Goal: Information Seeking & Learning: Learn about a topic

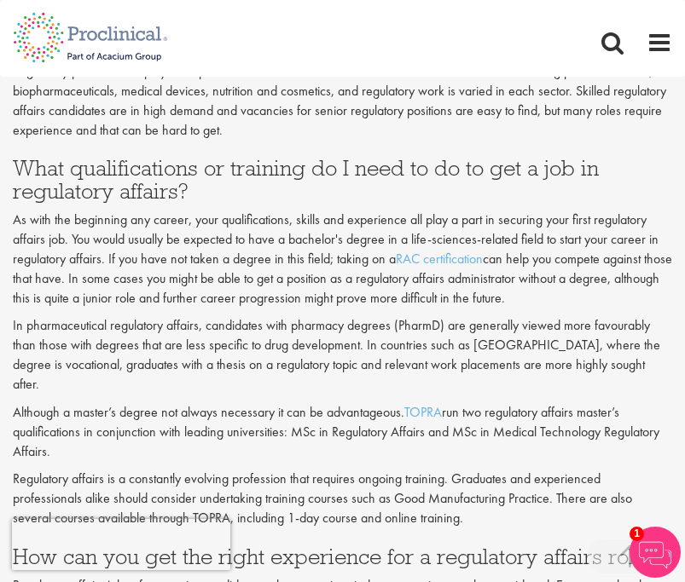
scroll to position [1587, 0]
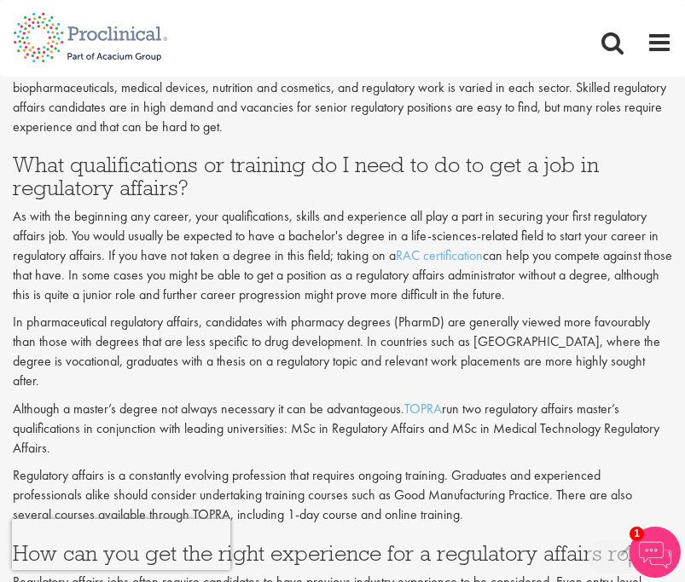
click at [328, 255] on p "As with the beginning any career, your qualifications, skills and experience al…" at bounding box center [342, 255] width 659 height 97
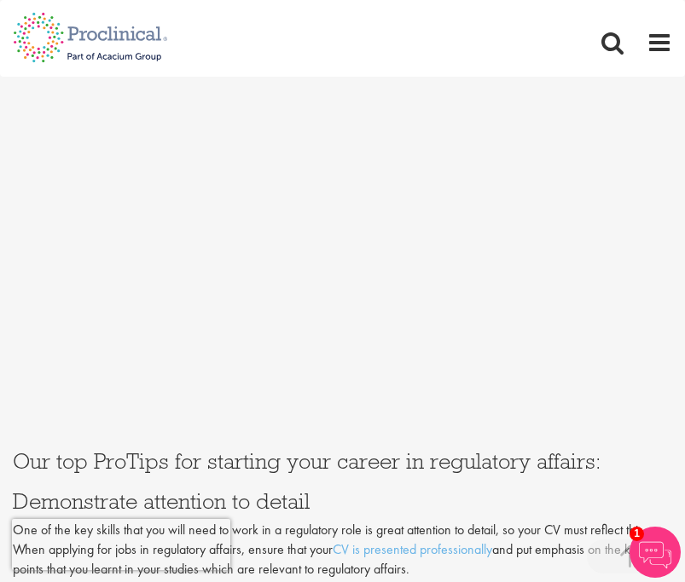
scroll to position [3800, 0]
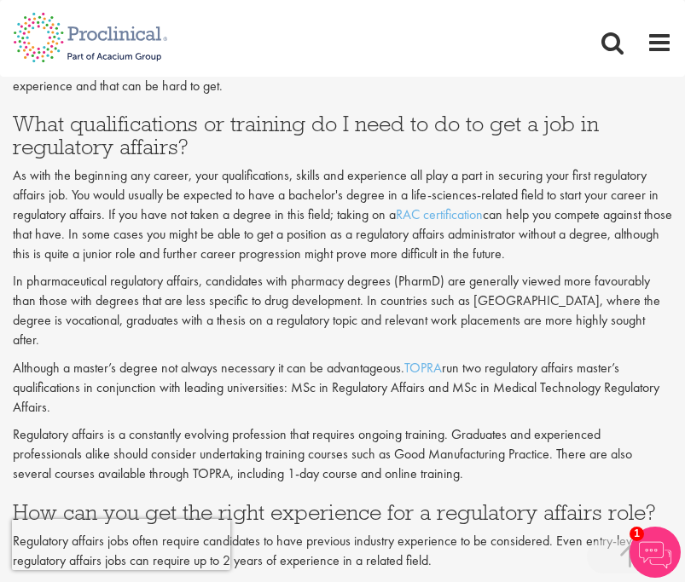
scroll to position [1630, 0]
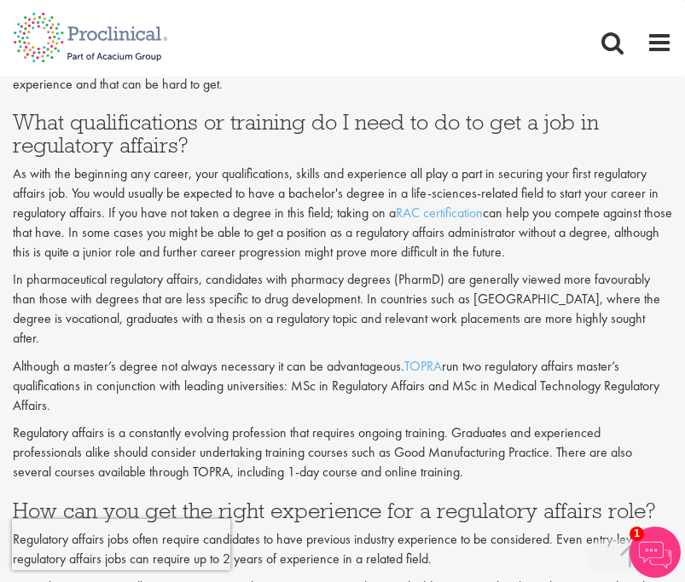
click at [540, 316] on p "In pharmaceutical regulatory affairs, candidates with pharmacy degrees (PharmD)…" at bounding box center [342, 309] width 659 height 78
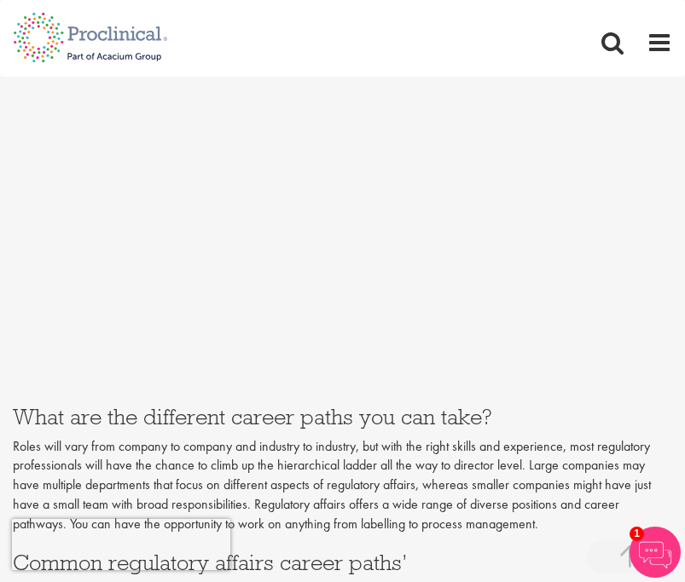
scroll to position [2754, 0]
